Goal: Obtain resource: Download file/media

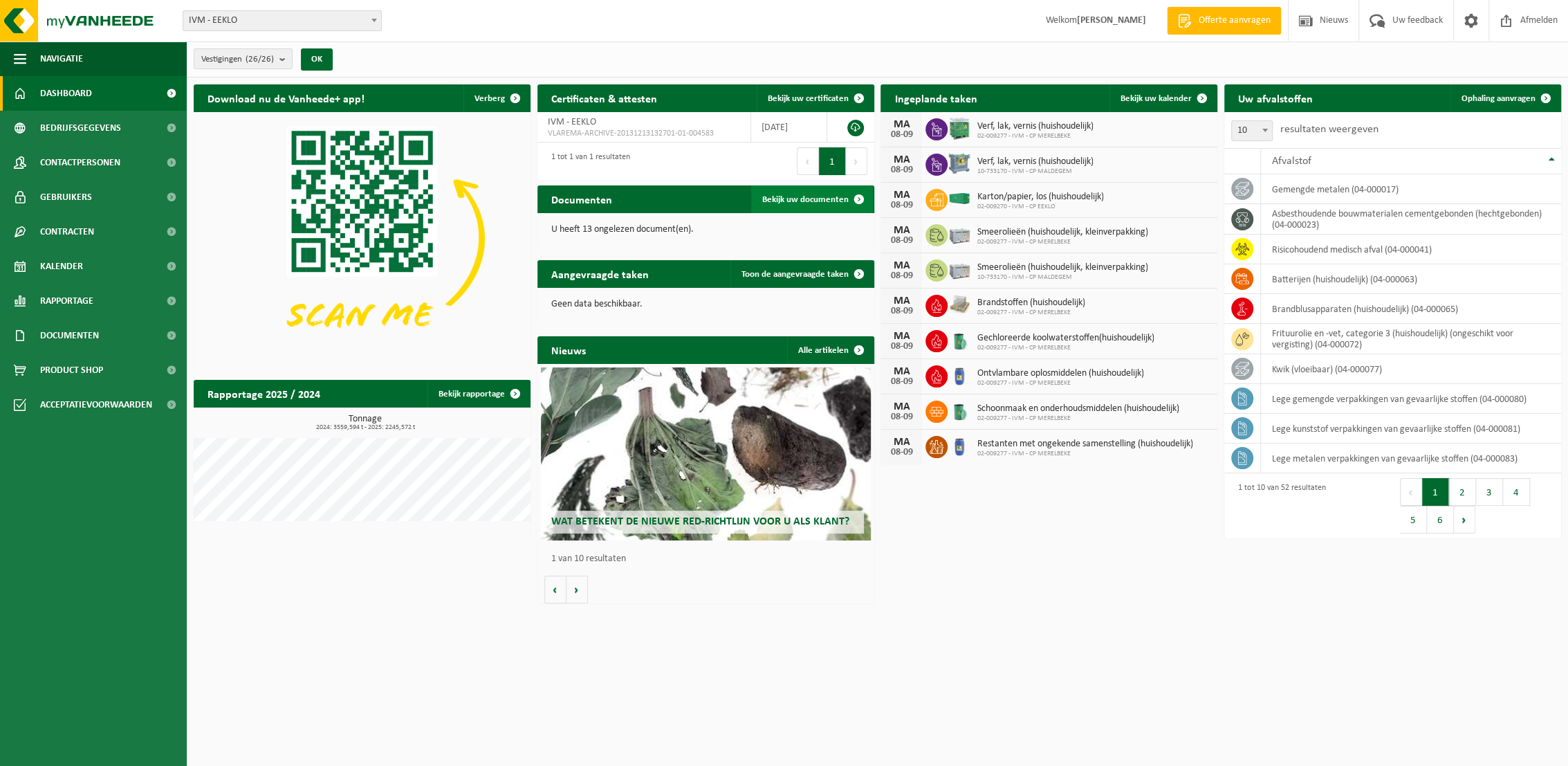
click at [819, 198] on span "Bekijk uw documenten" at bounding box center [806, 199] width 87 height 9
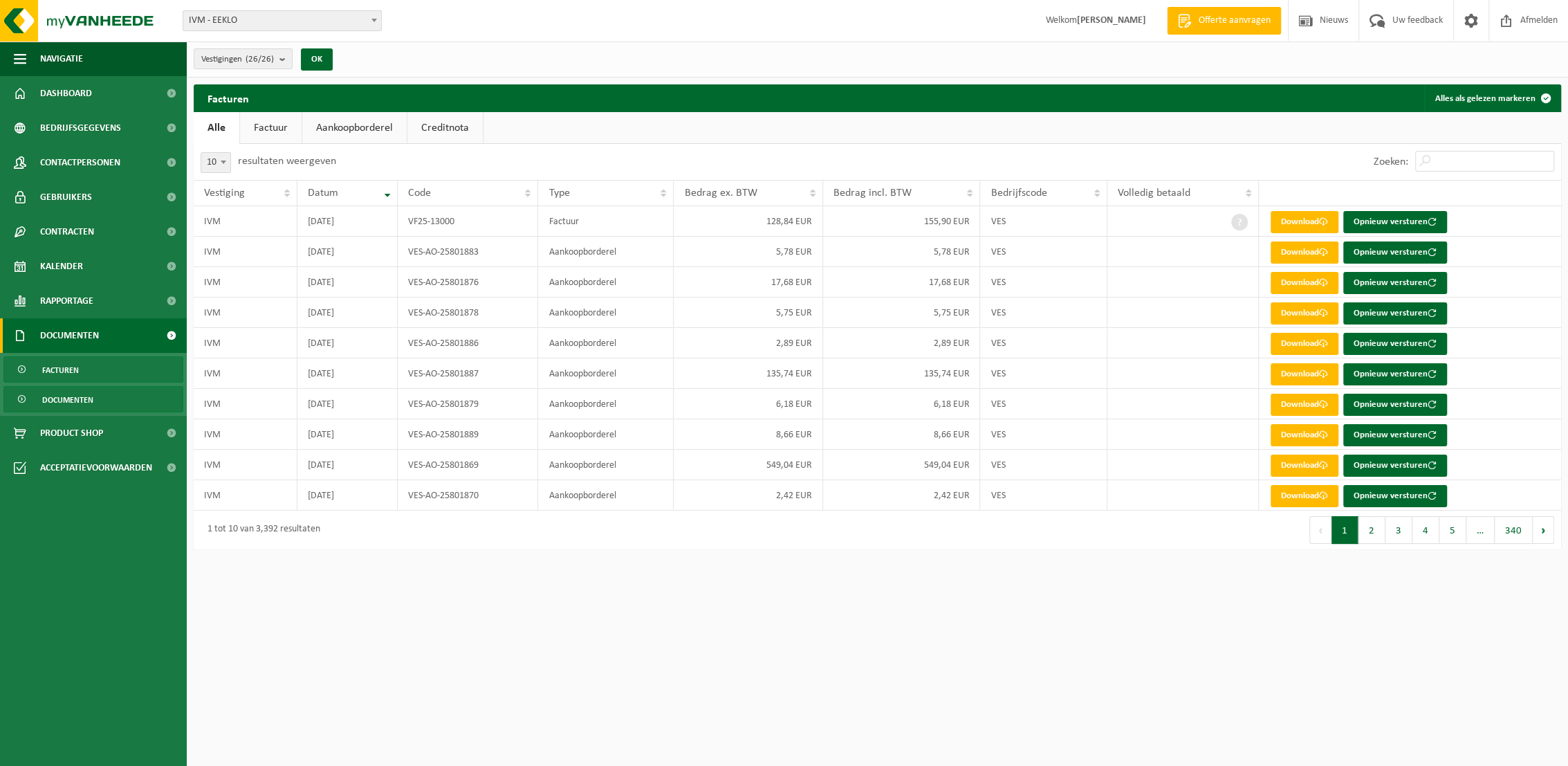
click at [80, 401] on span "Documenten" at bounding box center [68, 399] width 51 height 26
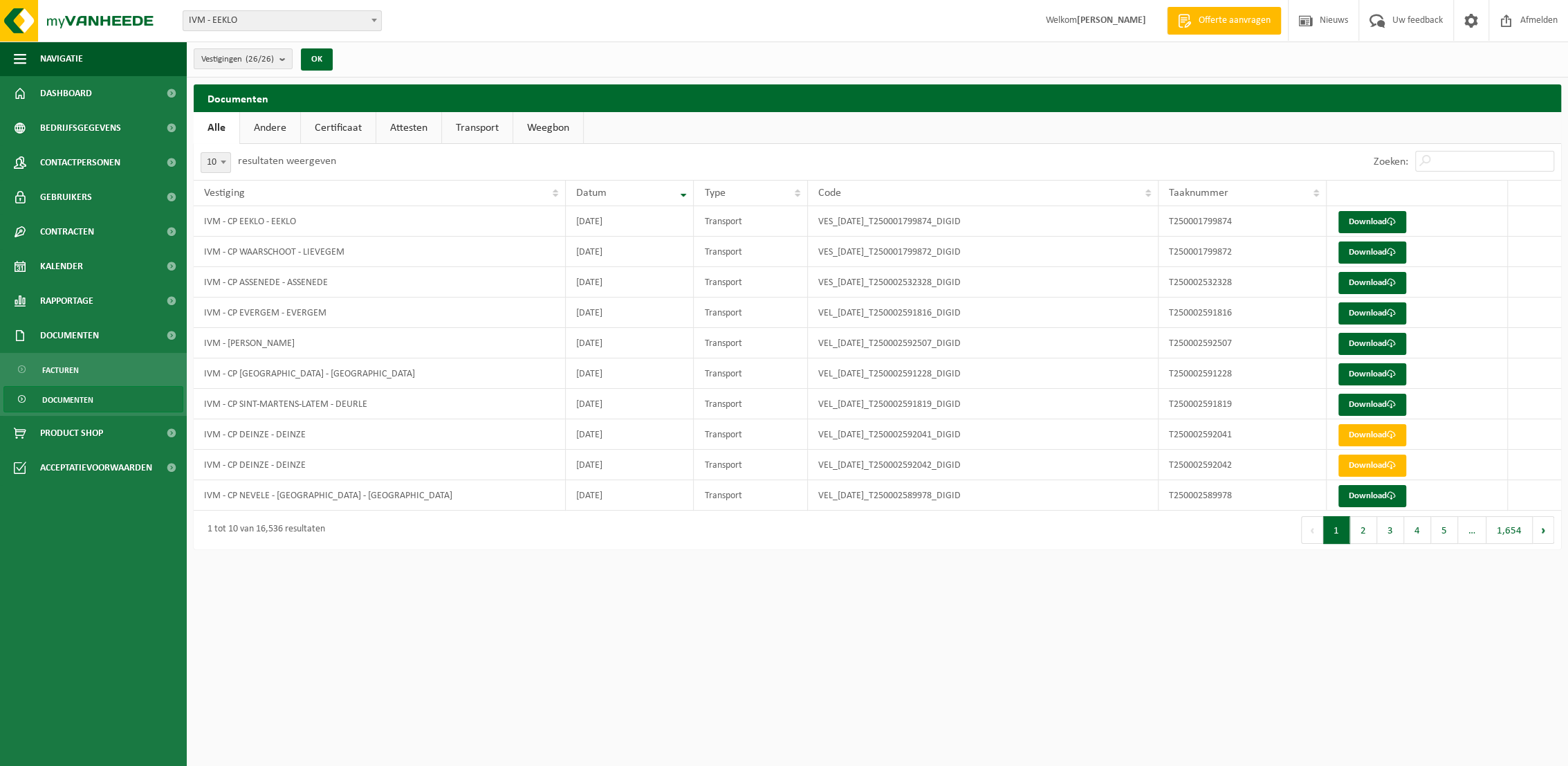
click at [482, 128] on link "Transport" at bounding box center [478, 128] width 71 height 31
click at [226, 166] on span at bounding box center [223, 161] width 14 height 18
select select "50"
click at [0, 0] on div at bounding box center [0, 0] width 0 height 0
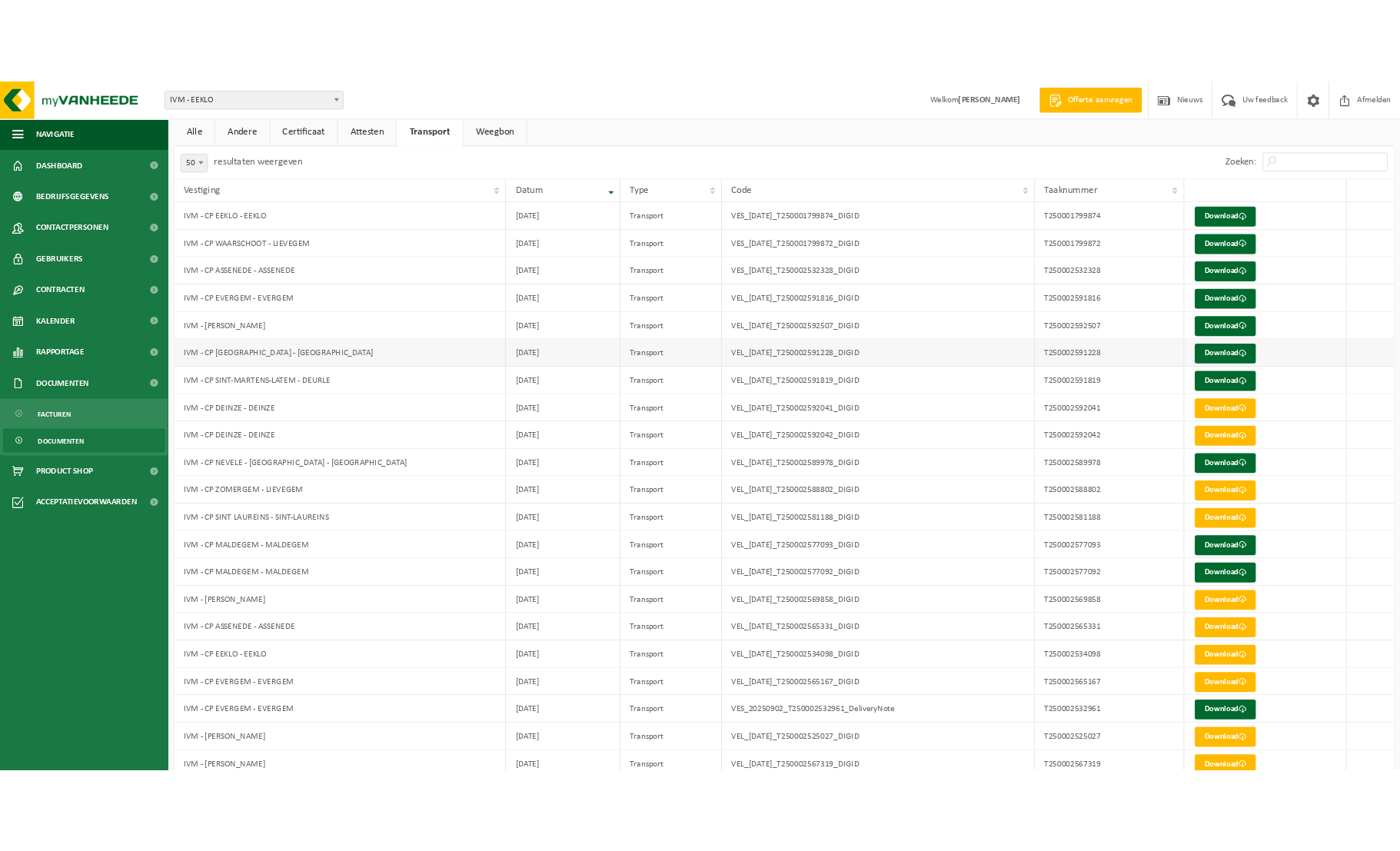
scroll to position [86, 0]
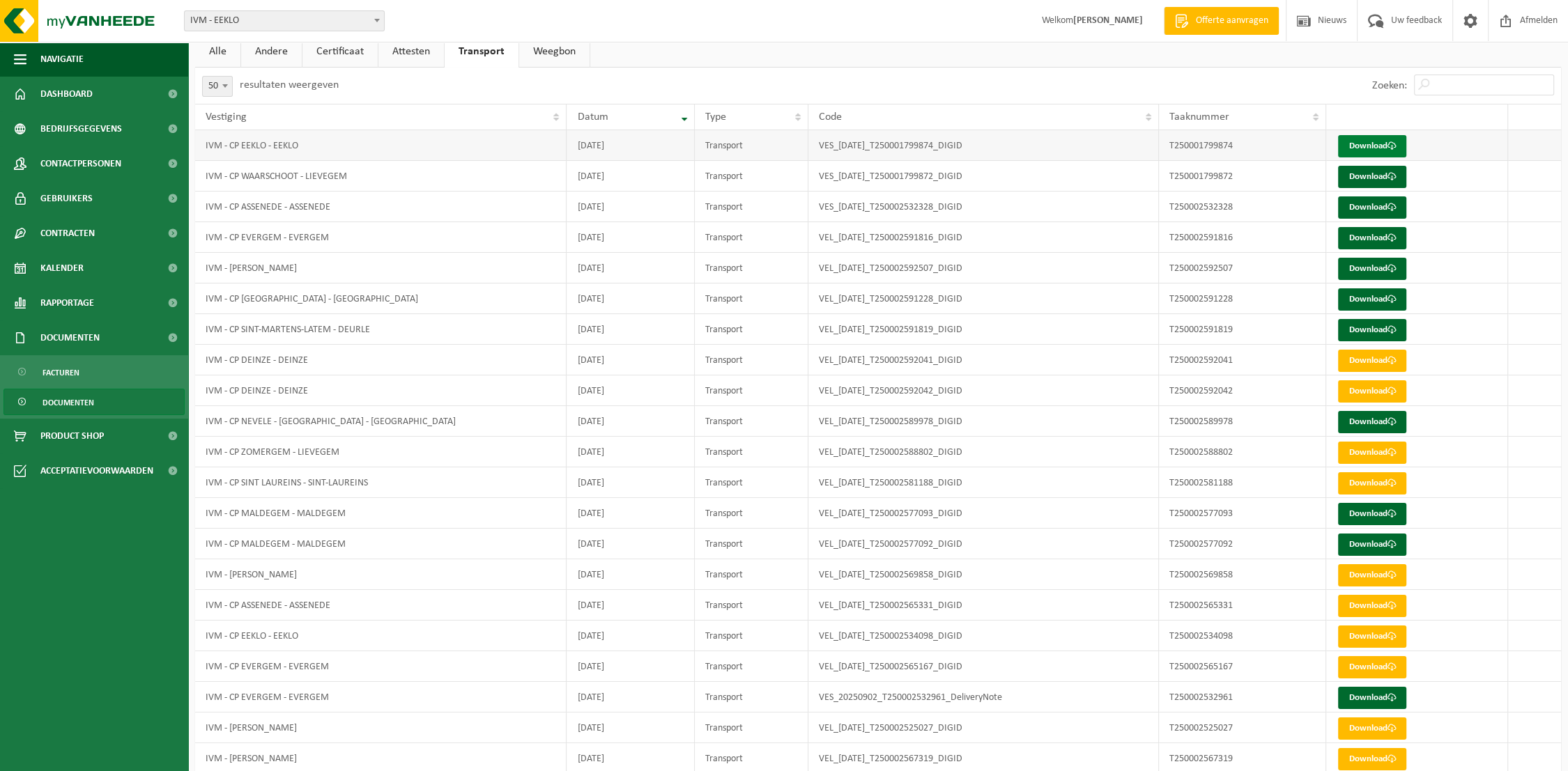
click at [1367, 141] on link "Download" at bounding box center [1372, 147] width 68 height 22
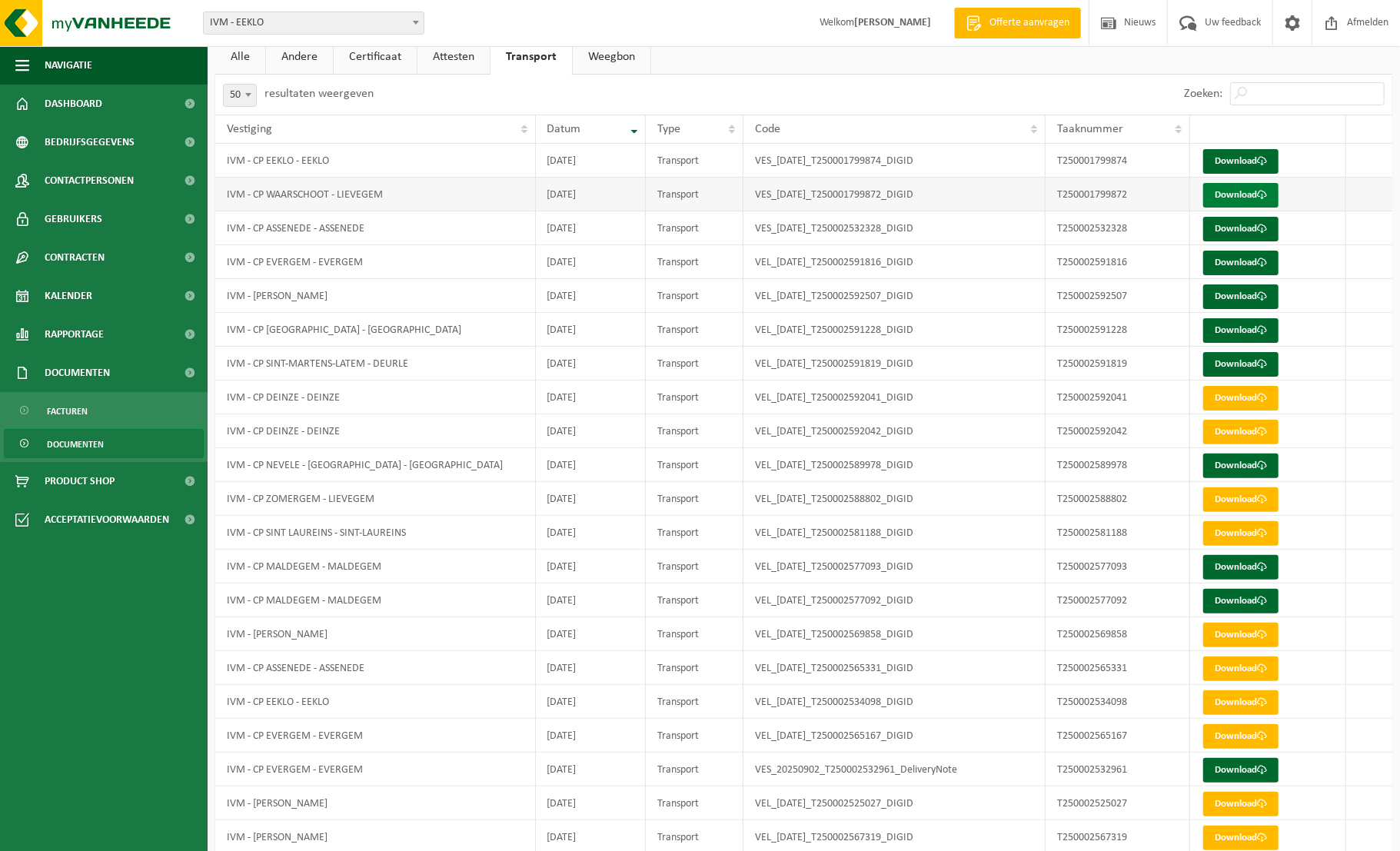
click at [1261, 189] on link "Download" at bounding box center [1241, 195] width 75 height 24
click at [1227, 232] on link "Download" at bounding box center [1241, 229] width 75 height 24
click at [1230, 261] on link "Download" at bounding box center [1241, 263] width 75 height 24
click at [1251, 295] on link "Download" at bounding box center [1241, 296] width 75 height 24
click at [1243, 332] on link "Download" at bounding box center [1241, 331] width 75 height 24
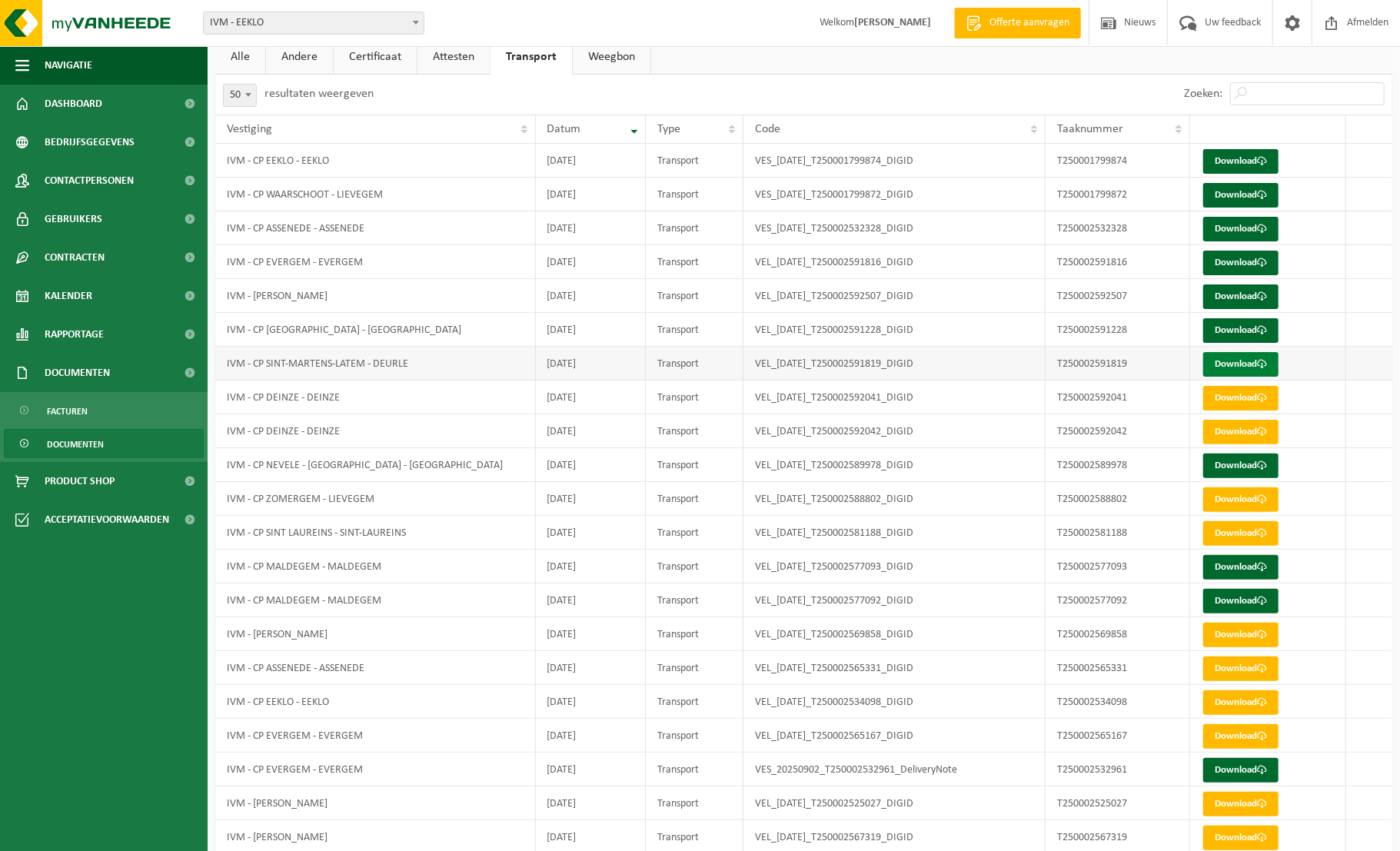
click at [1249, 361] on link "Download" at bounding box center [1241, 365] width 75 height 24
click at [1254, 467] on link "Download" at bounding box center [1241, 466] width 75 height 24
click at [1249, 566] on link "Download" at bounding box center [1241, 568] width 75 height 24
click at [1247, 599] on link "Download" at bounding box center [1241, 601] width 75 height 24
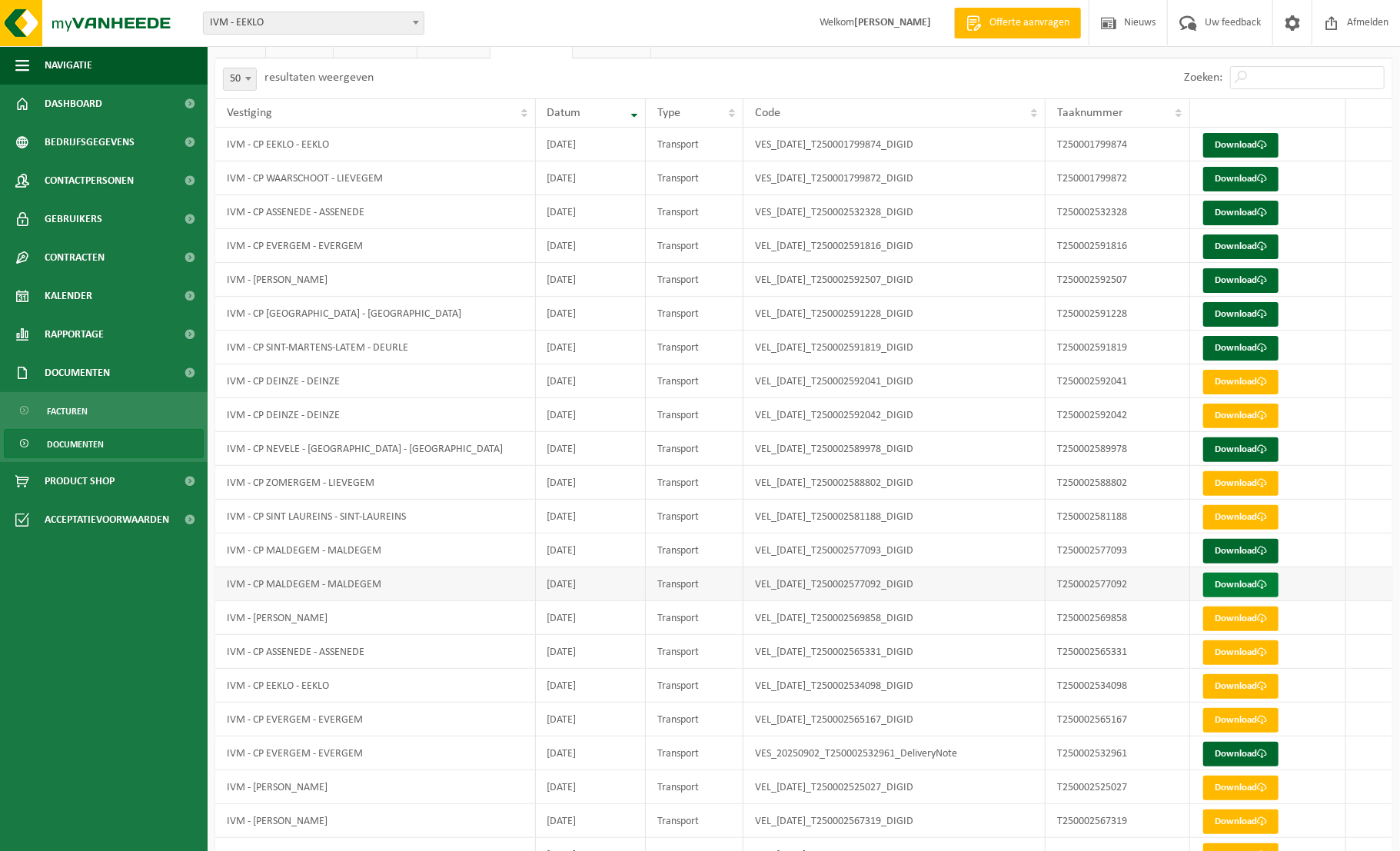
scroll to position [106, 0]
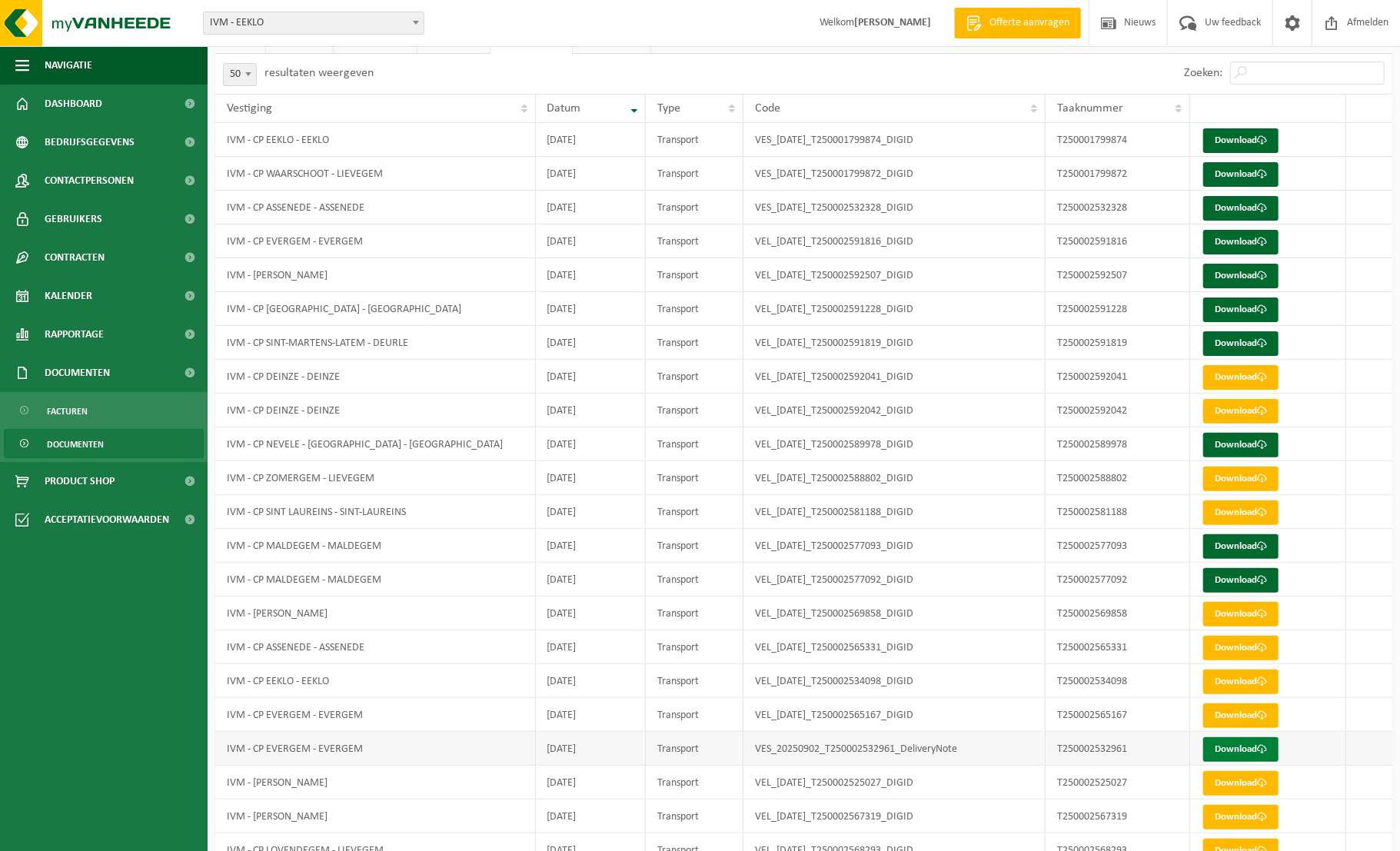
click at [1234, 747] on link "Download" at bounding box center [1241, 750] width 75 height 24
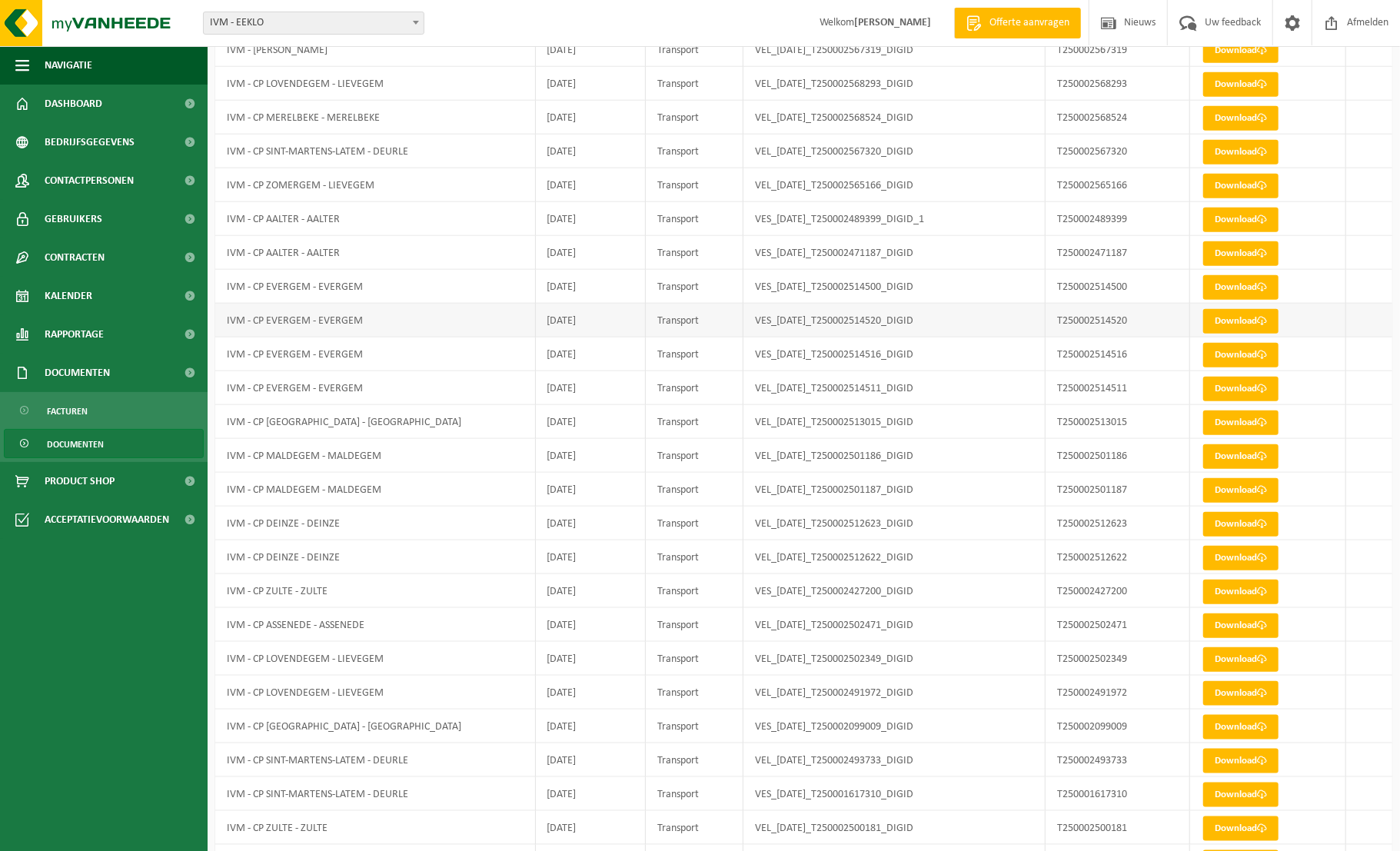
scroll to position [1124, 0]
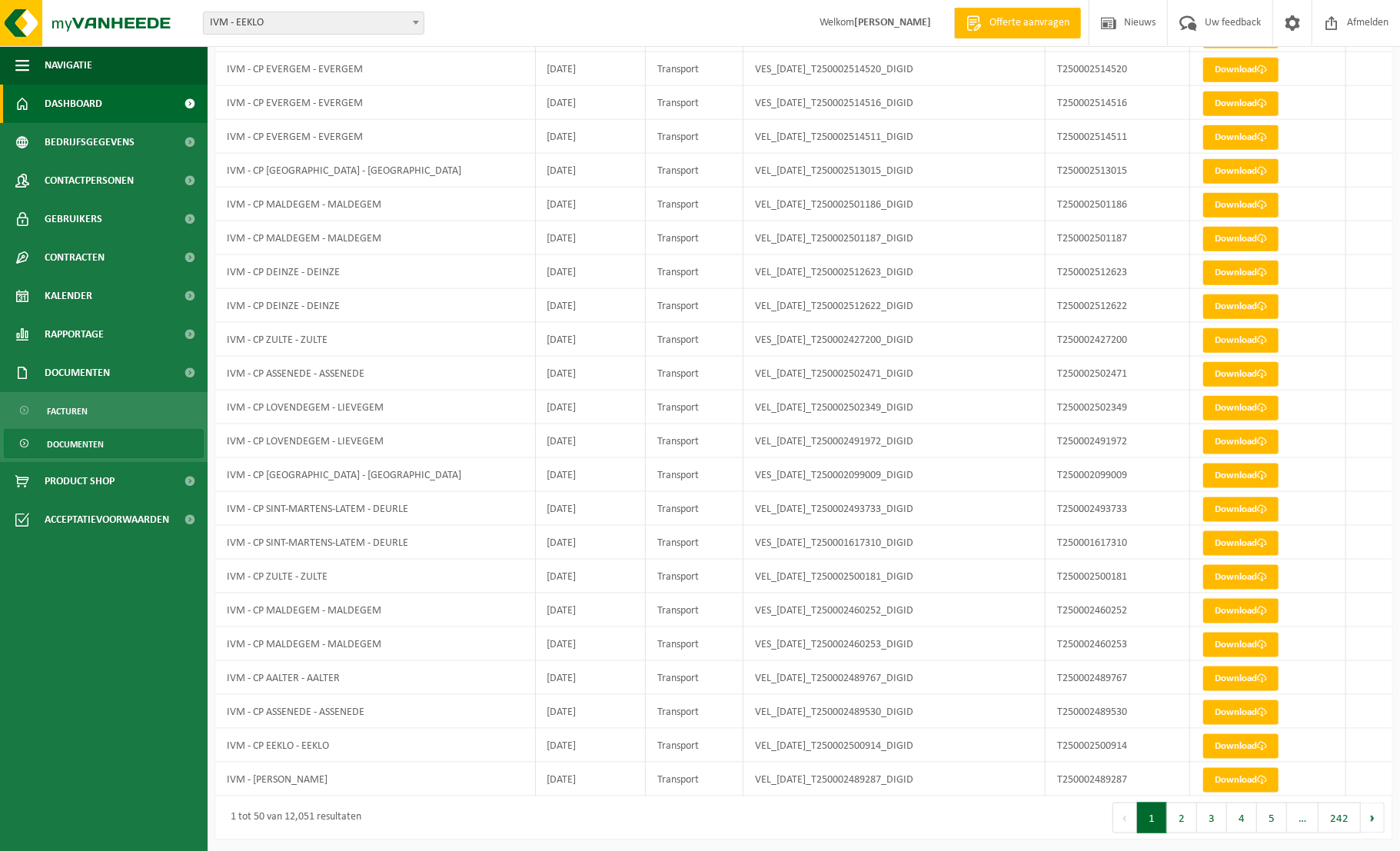
click at [54, 99] on span "Dashboard" at bounding box center [73, 104] width 58 height 38
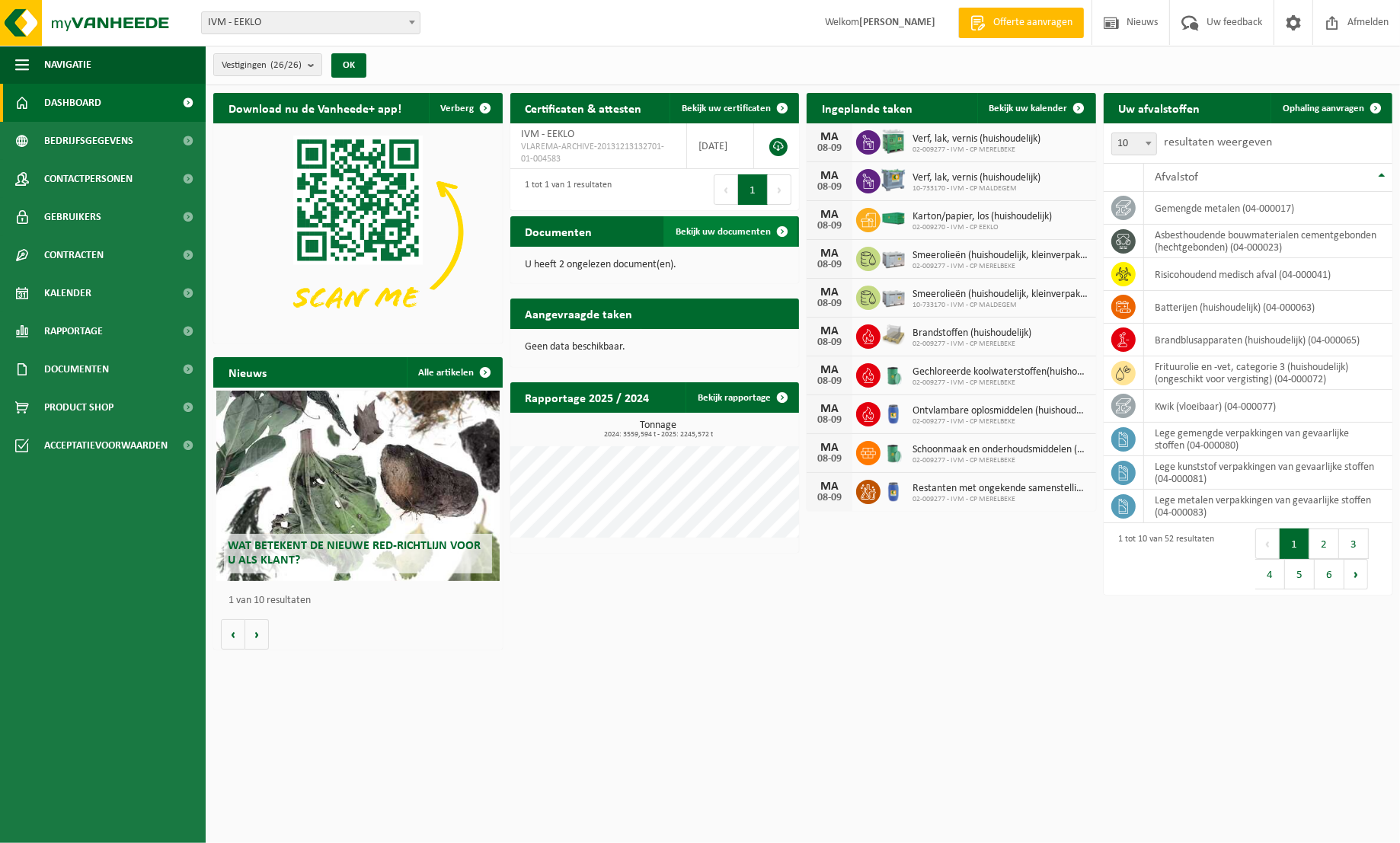
click at [714, 239] on link "Bekijk uw documenten" at bounding box center [730, 231] width 134 height 30
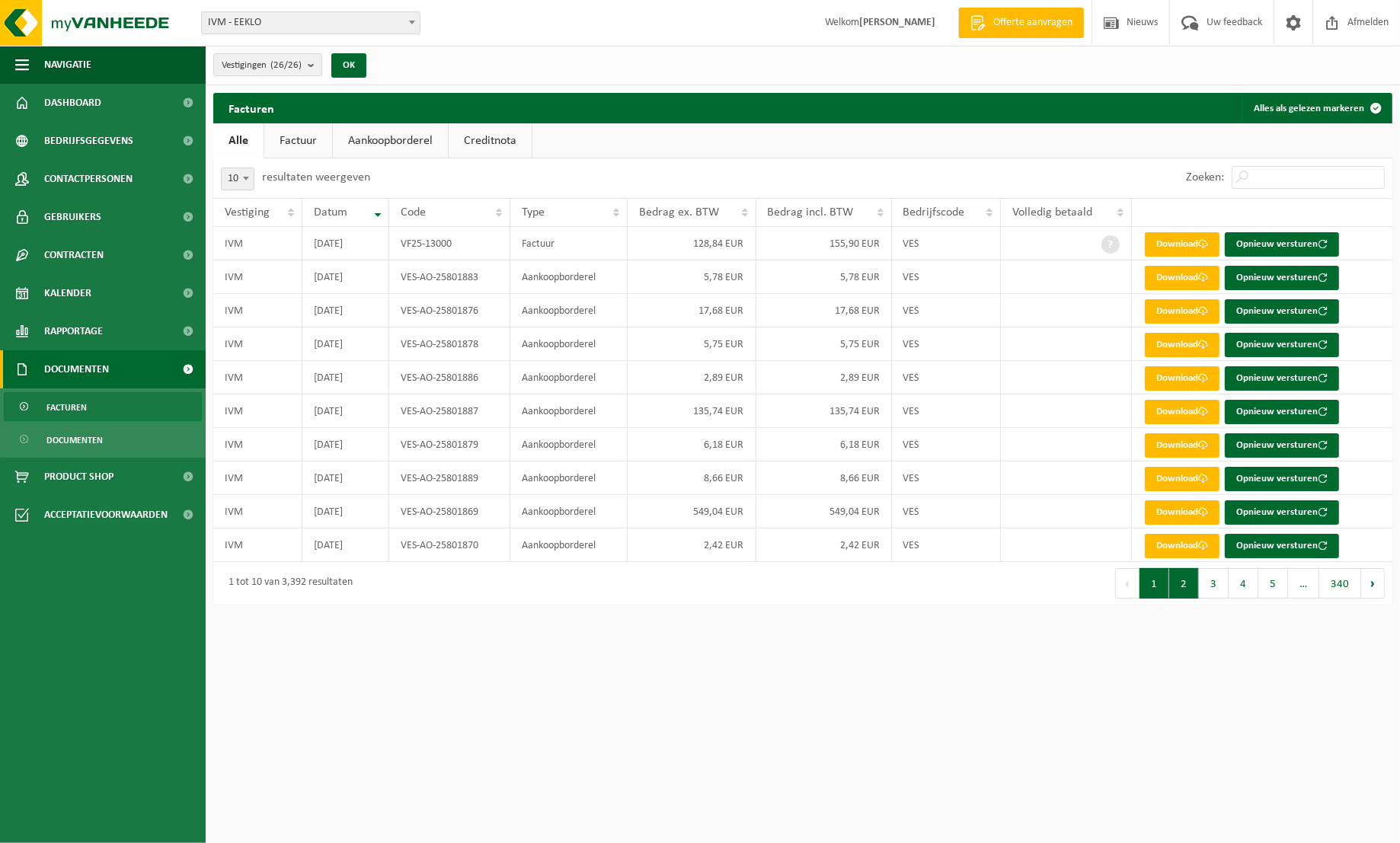
click at [1184, 577] on button "2" at bounding box center [1183, 583] width 29 height 30
click at [1217, 592] on button "3" at bounding box center [1214, 583] width 29 height 30
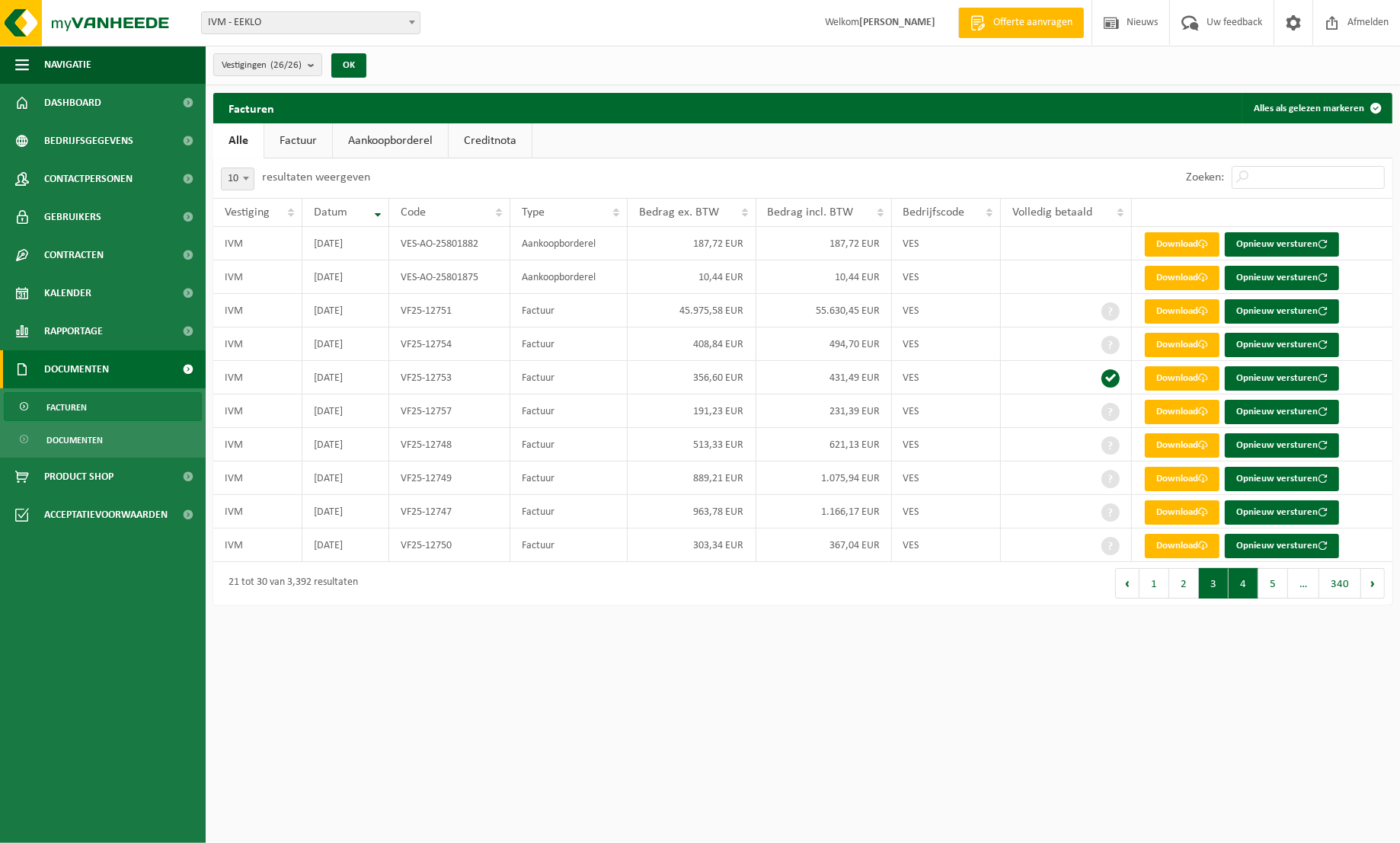
click at [1249, 587] on button "4" at bounding box center [1243, 583] width 29 height 30
click at [1280, 587] on button "5" at bounding box center [1273, 583] width 29 height 30
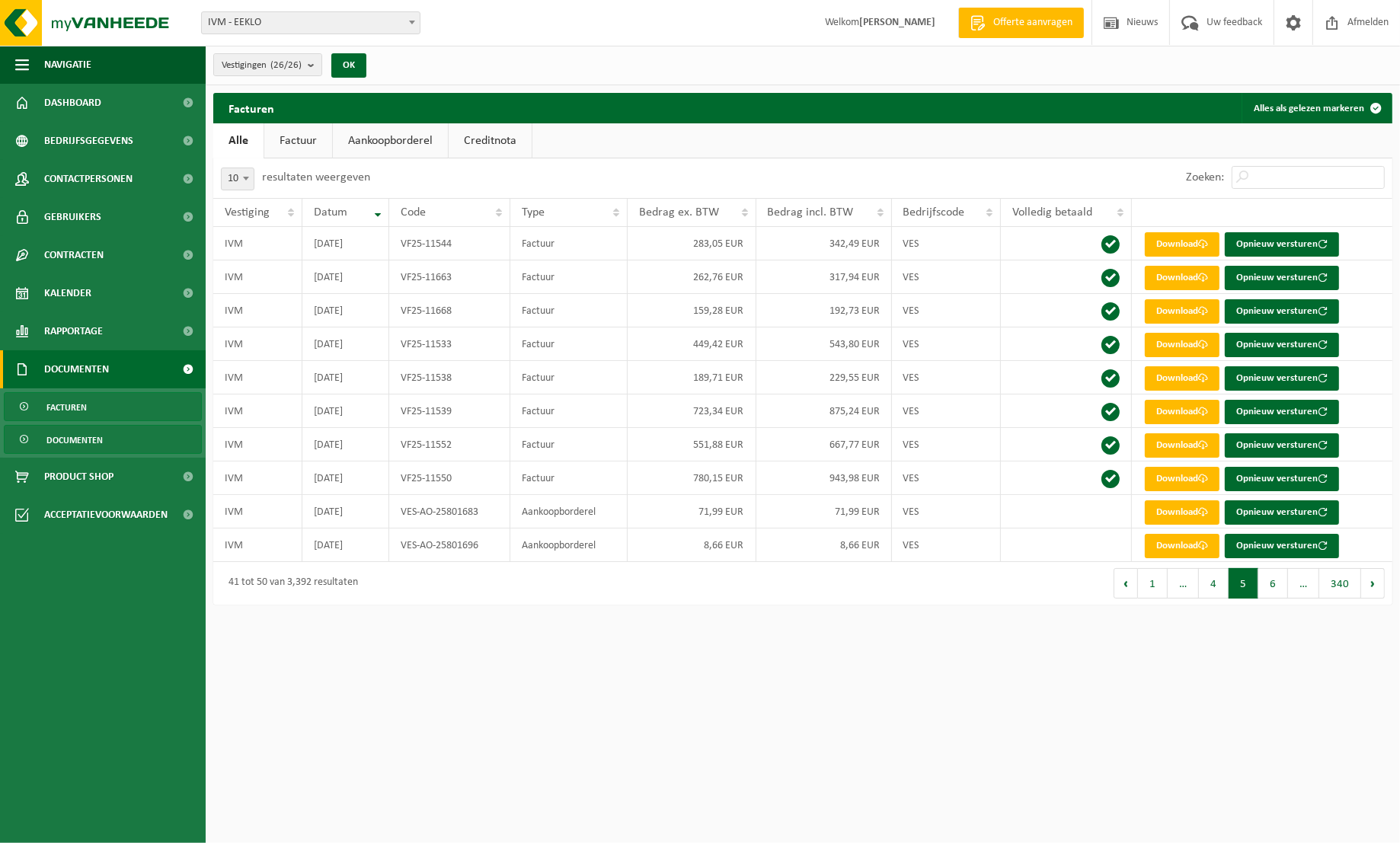
click at [71, 442] on span "Documenten" at bounding box center [75, 439] width 56 height 29
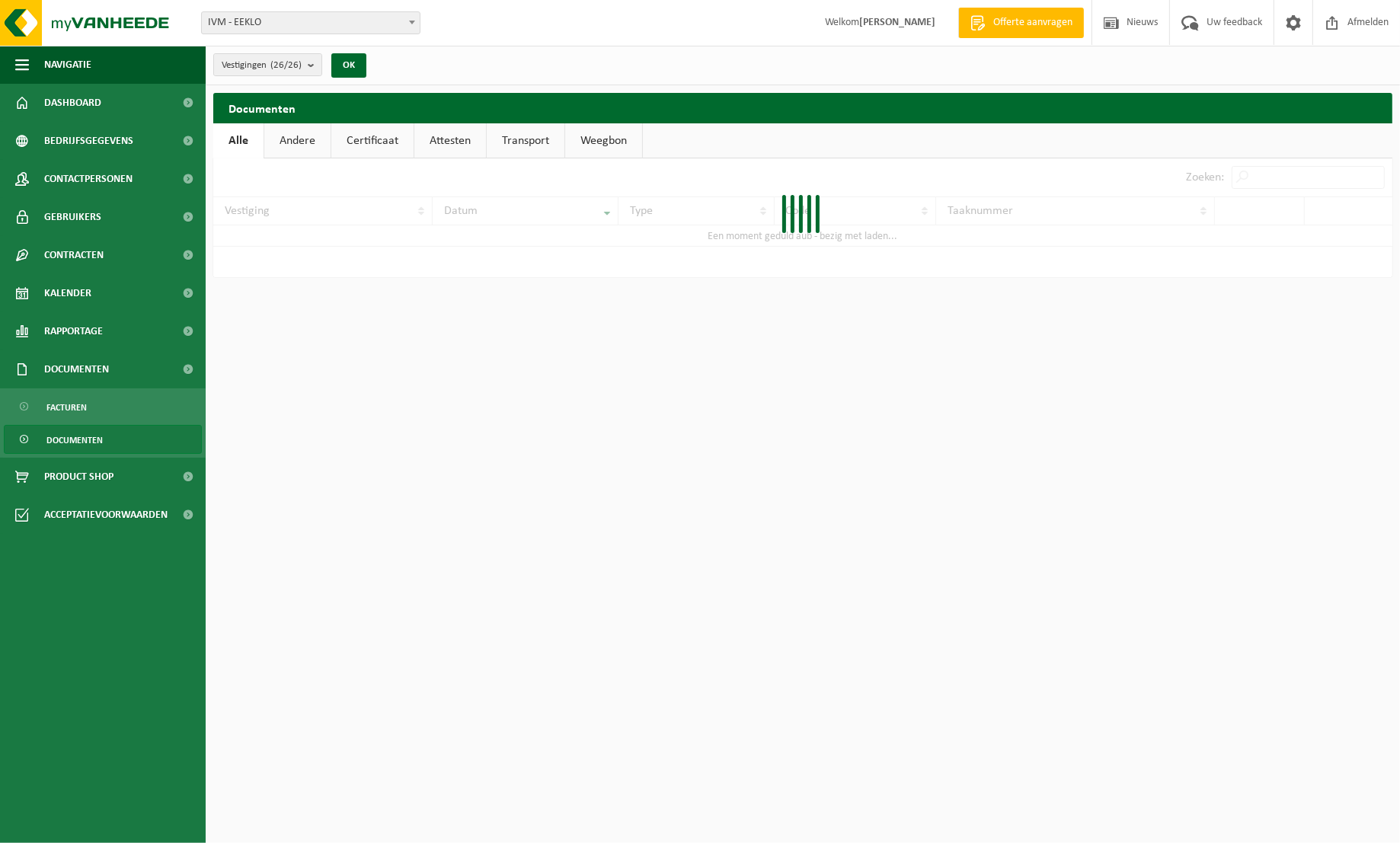
click at [527, 142] on link "Transport" at bounding box center [526, 140] width 78 height 35
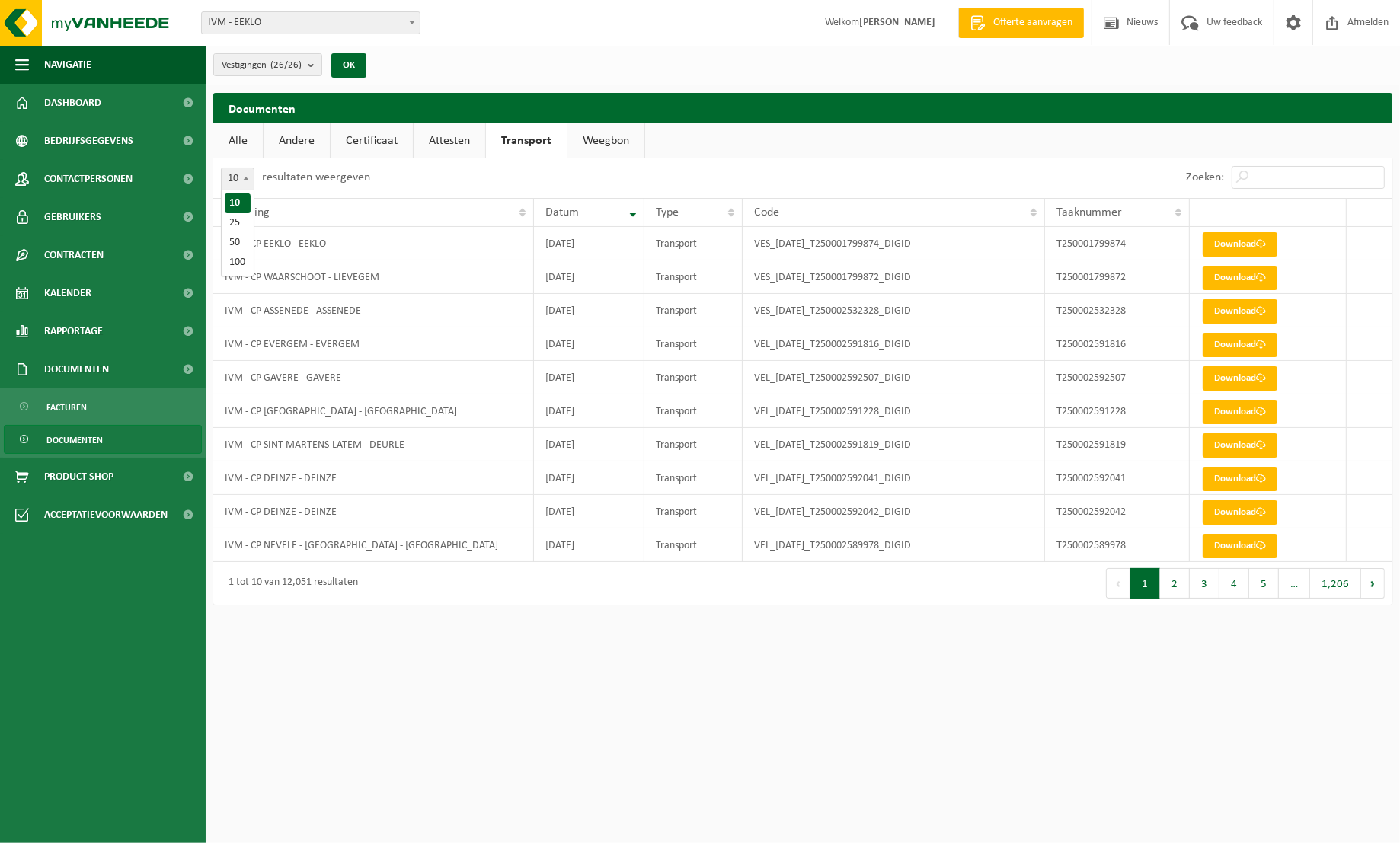
click at [244, 177] on b at bounding box center [245, 178] width 6 height 3
select select "100"
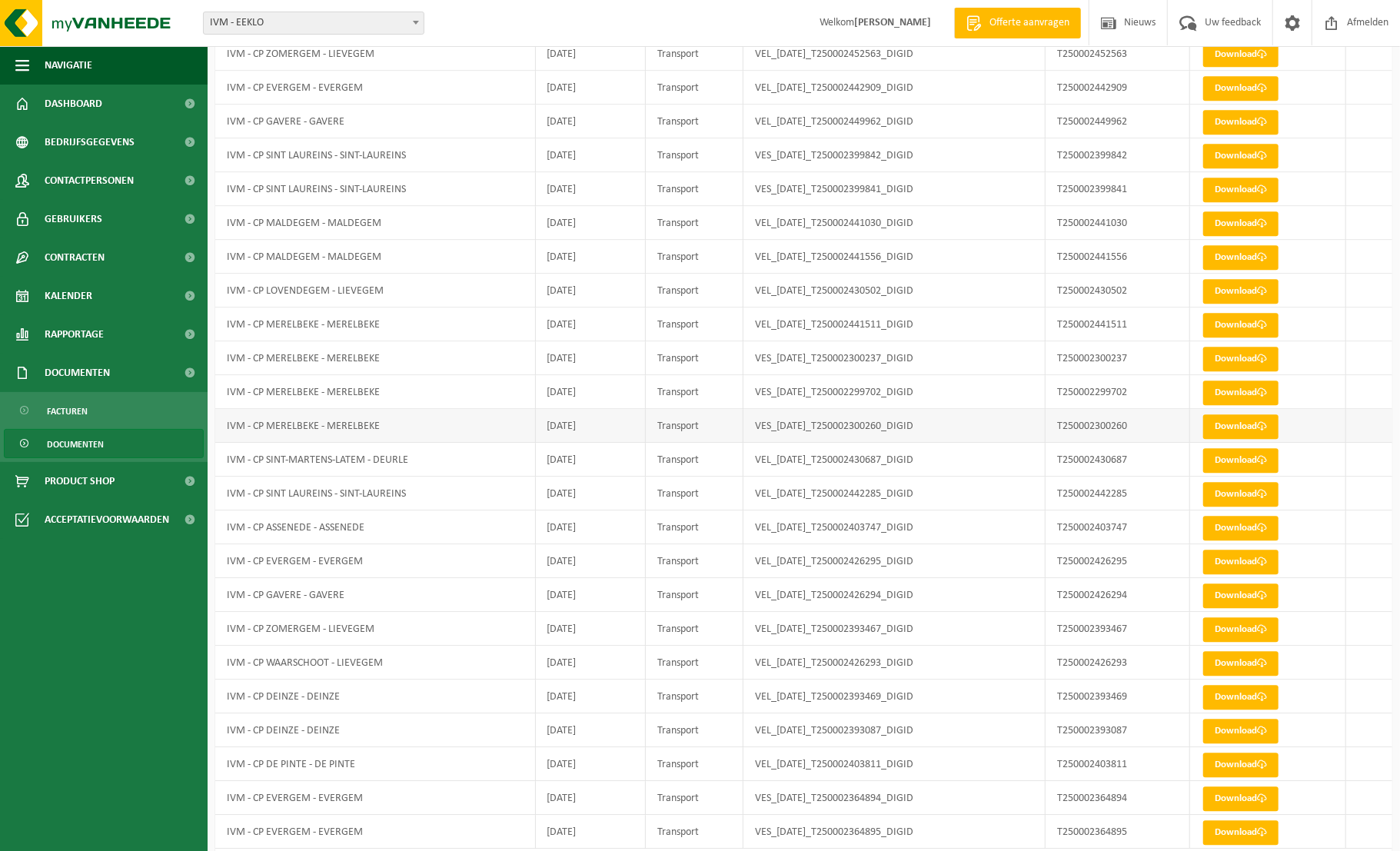
scroll to position [2811, 0]
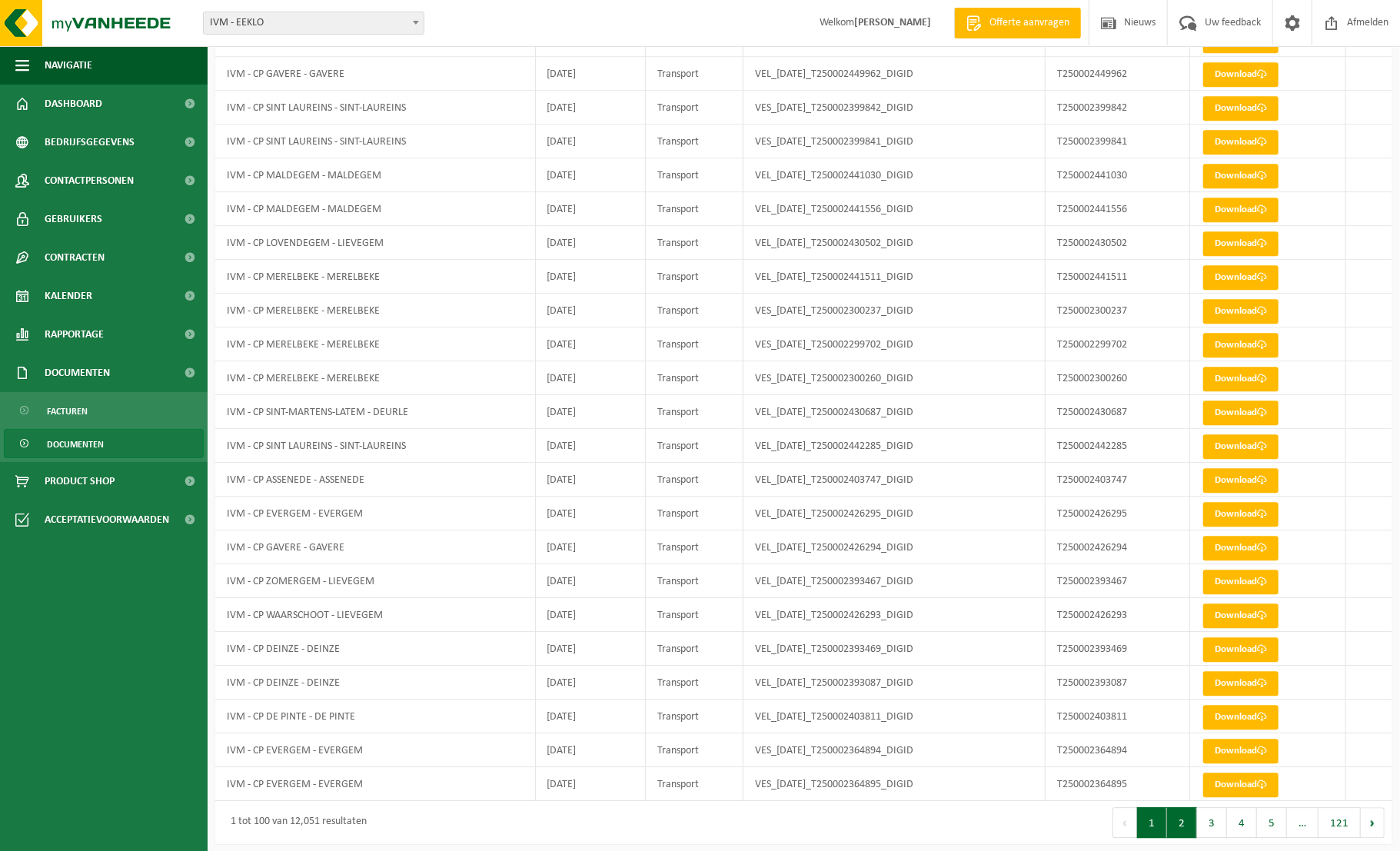
click at [1192, 818] on button "2" at bounding box center [1181, 822] width 30 height 31
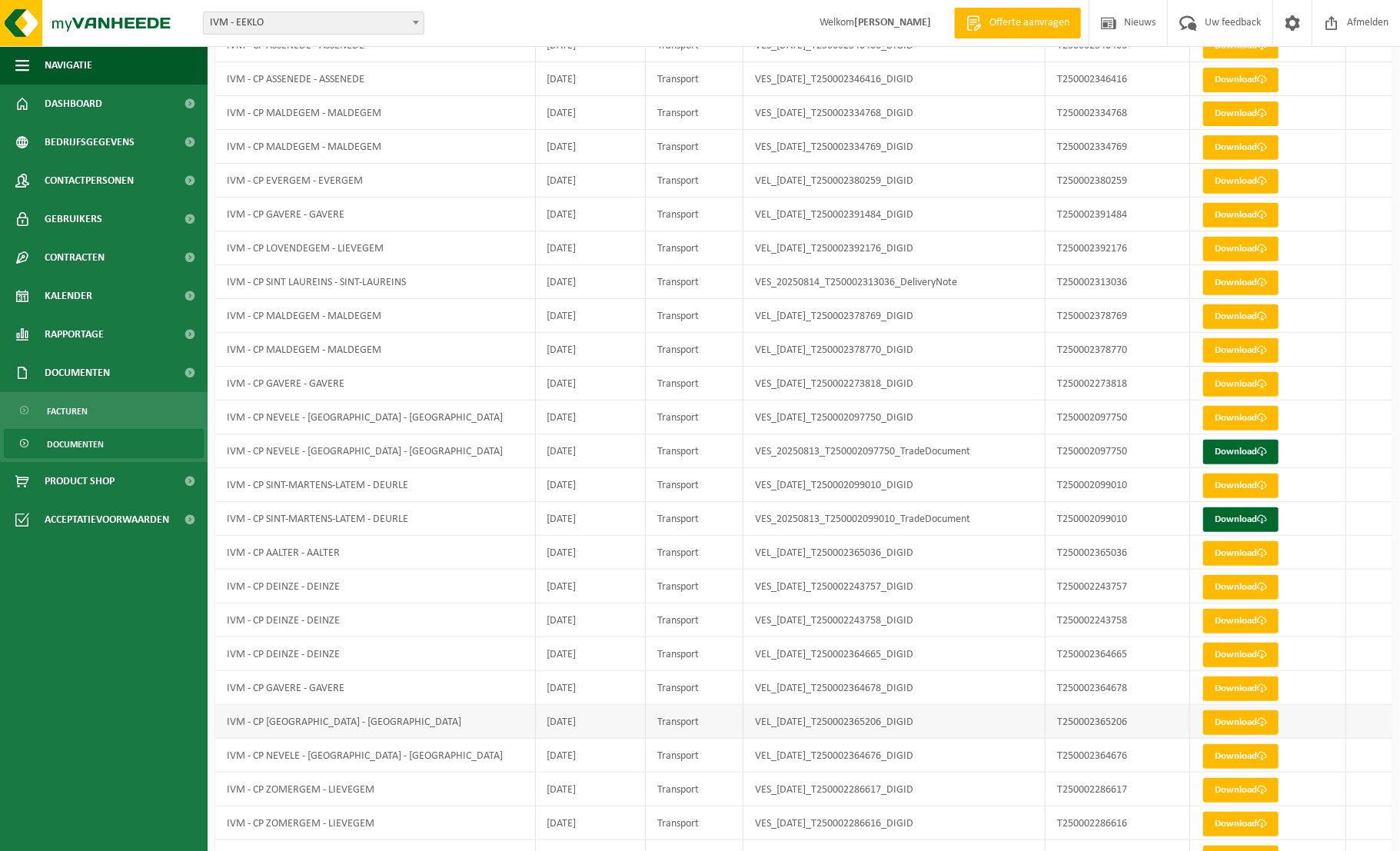
scroll to position [441, 0]
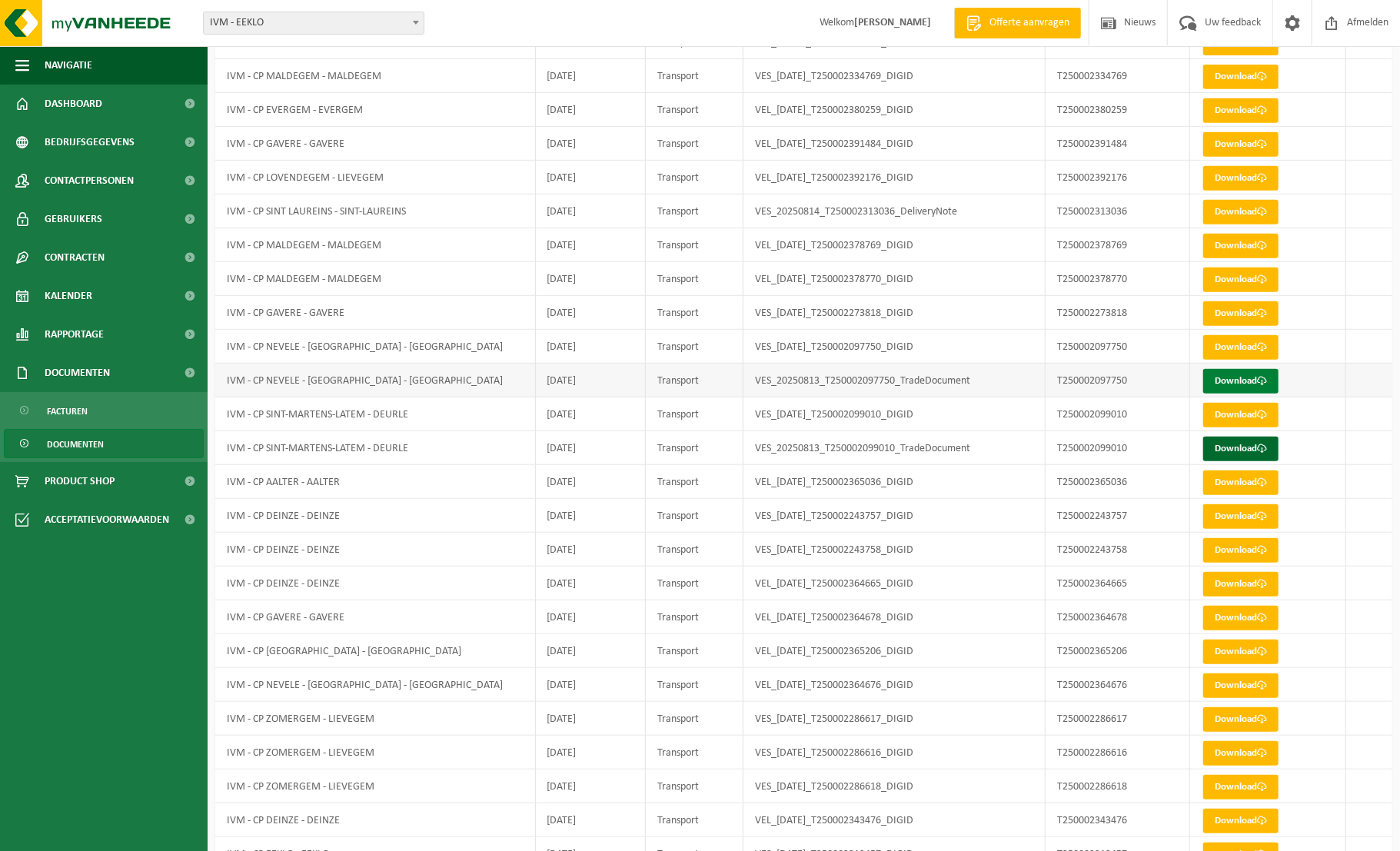
click at [1259, 380] on span at bounding box center [1261, 380] width 10 height 10
click at [1258, 449] on link "Download" at bounding box center [1241, 449] width 75 height 24
click at [59, 110] on span "Dashboard" at bounding box center [73, 104] width 58 height 38
